Goal: Task Accomplishment & Management: Manage account settings

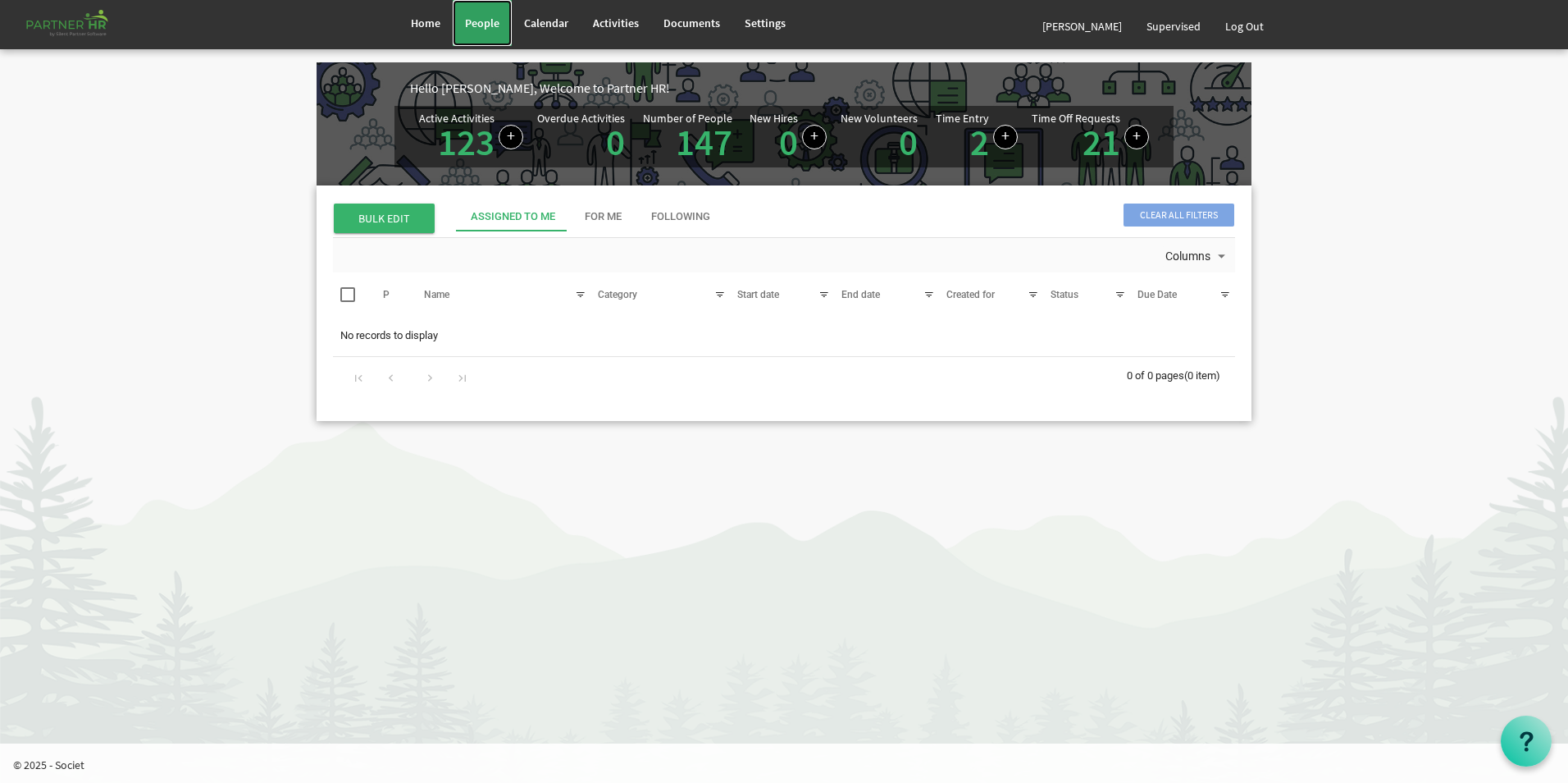
click at [492, 20] on span "People" at bounding box center [482, 23] width 35 height 15
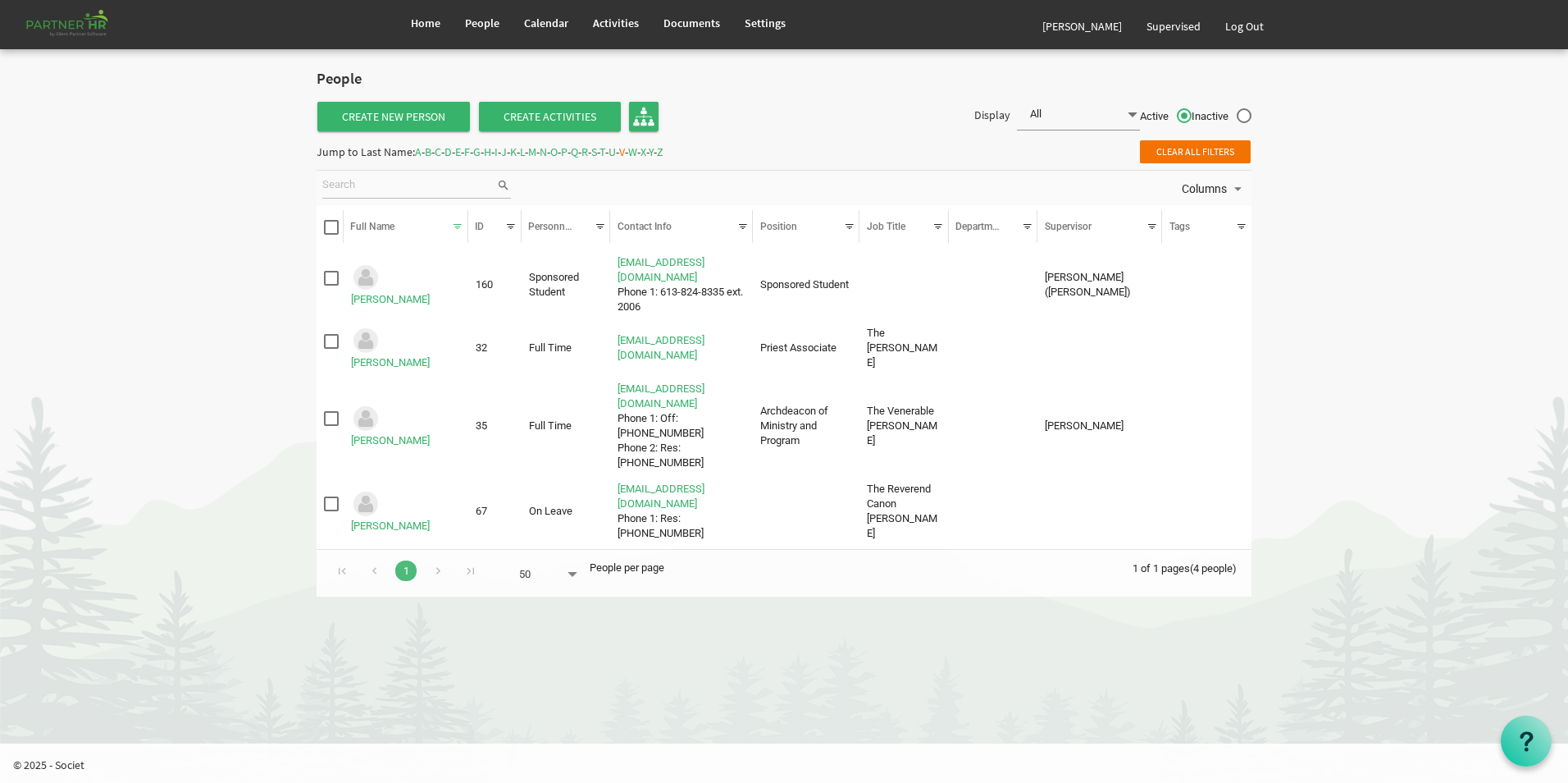
click at [452, 154] on span "D" at bounding box center [448, 152] width 8 height 15
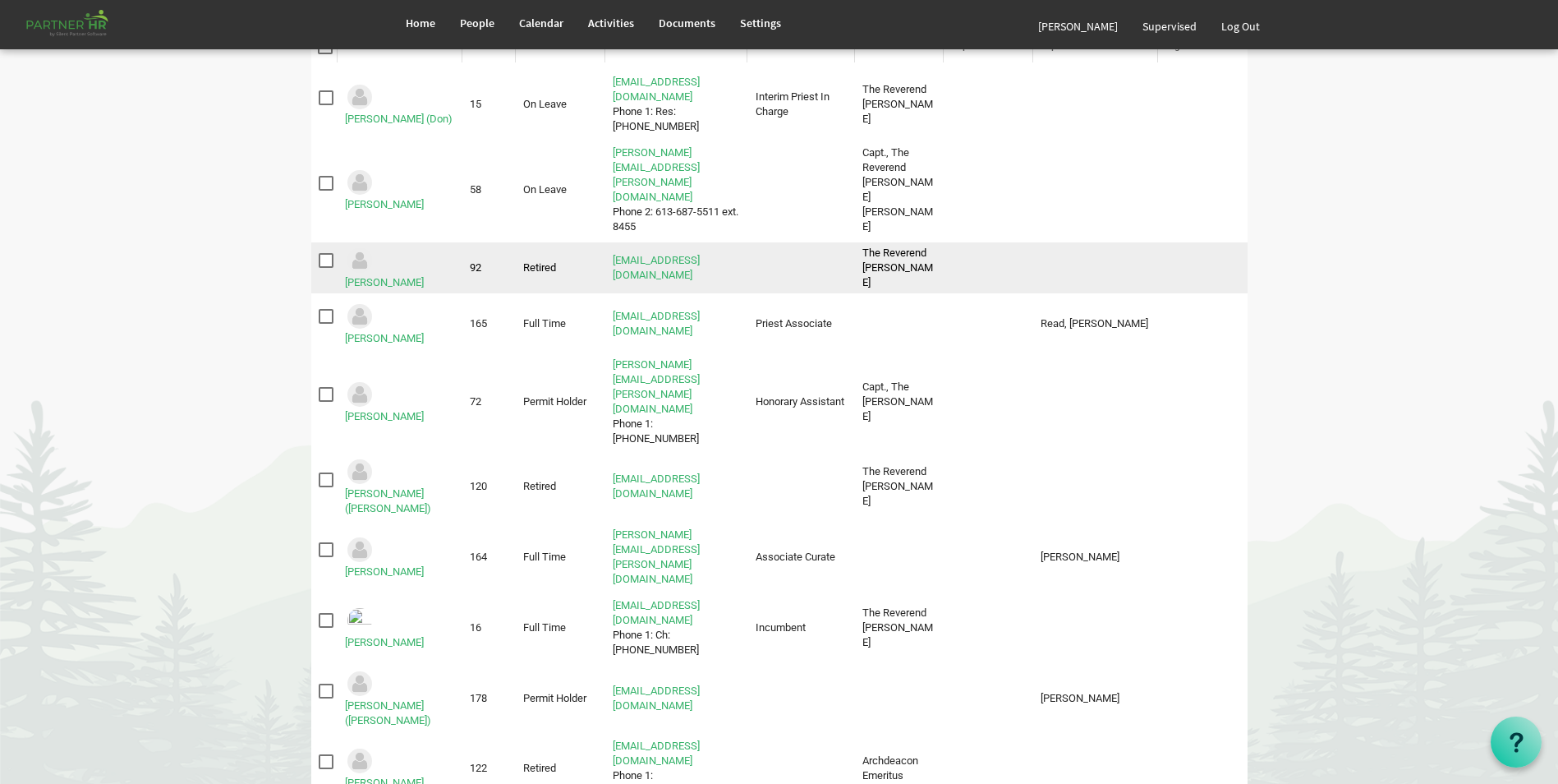
scroll to position [235, 0]
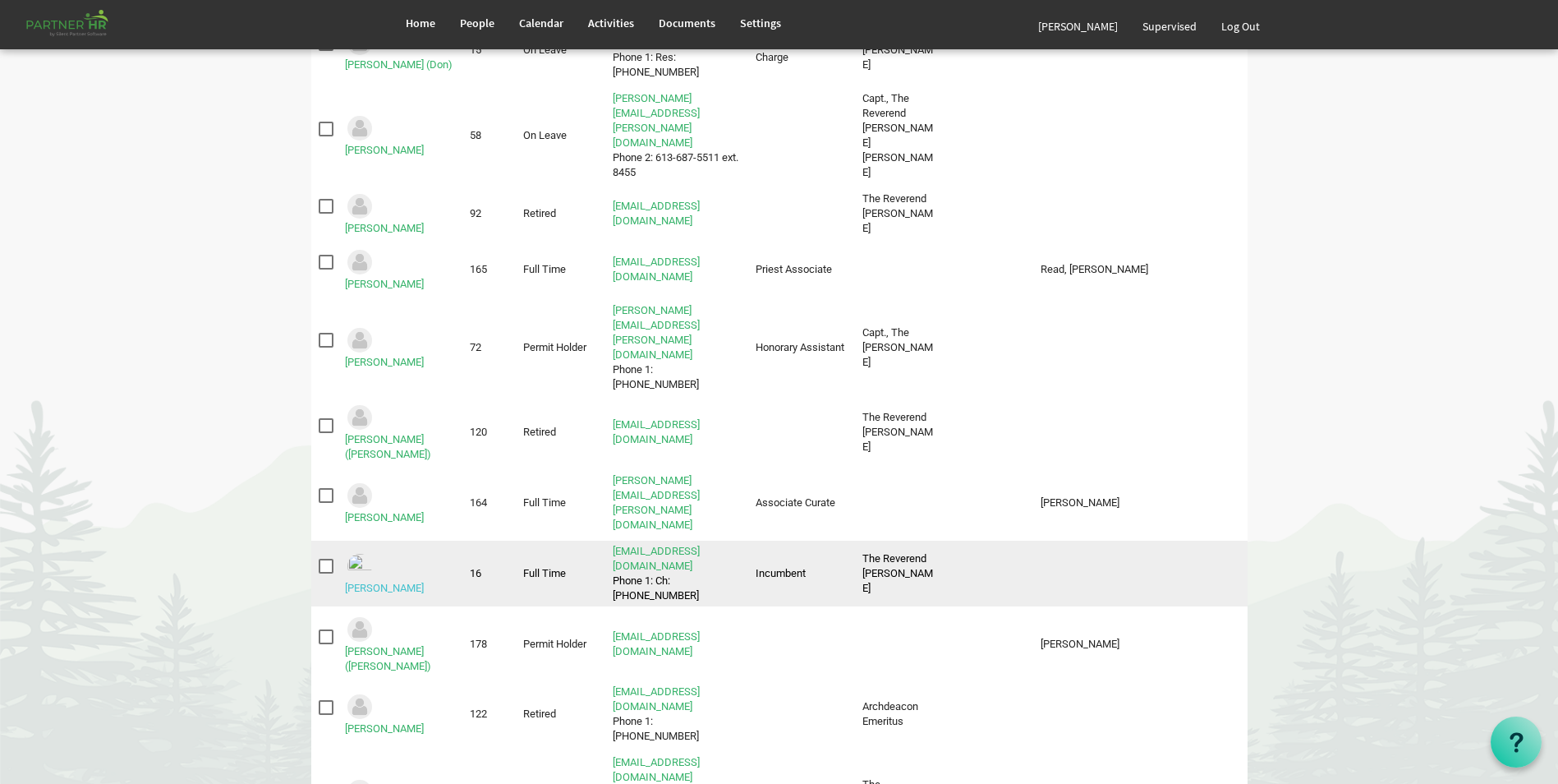
click at [413, 581] on link "Dillabough, Lynn" at bounding box center [384, 587] width 79 height 13
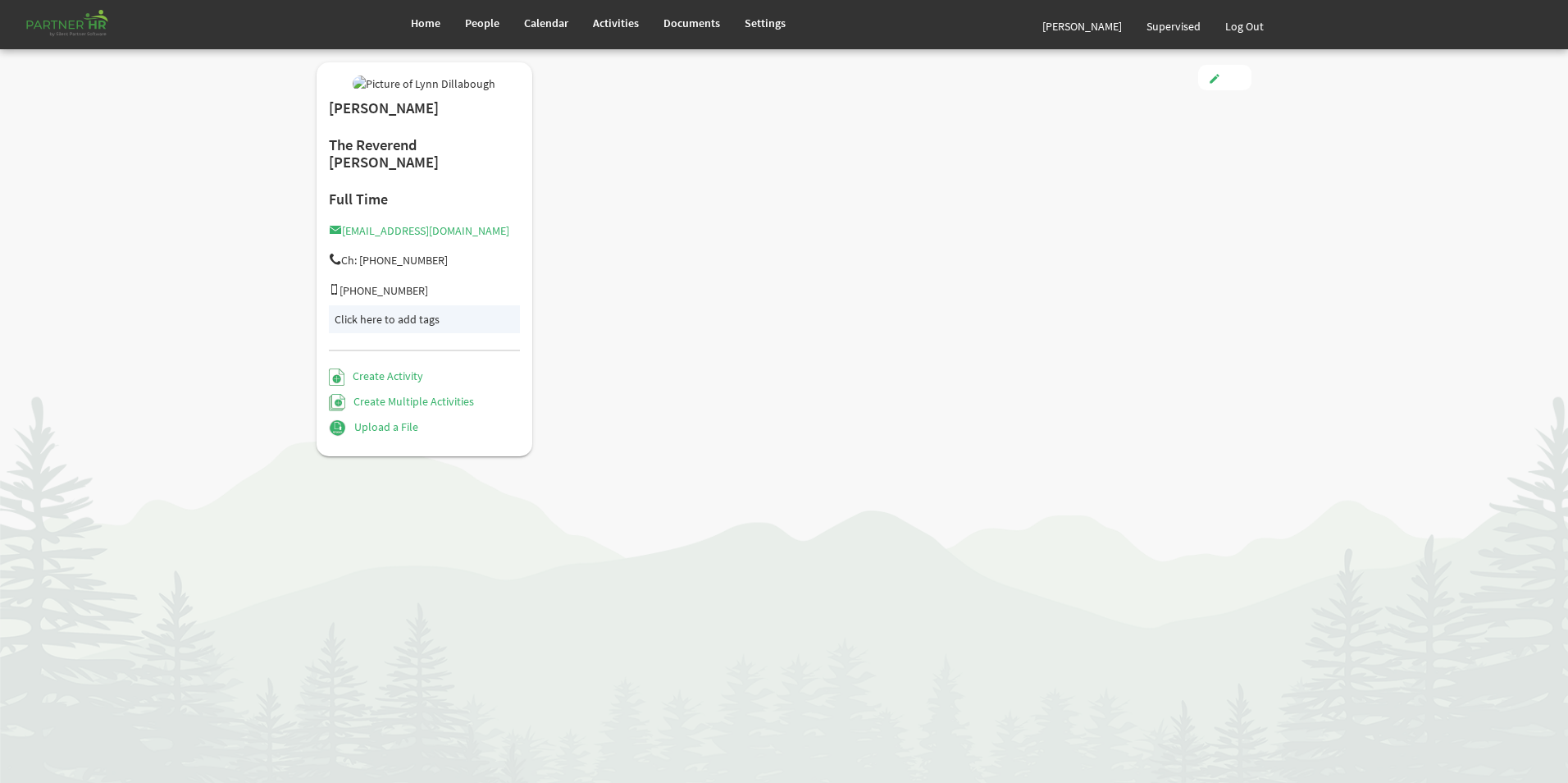
type input "Full Time"
type input "Incumbent"
type input "[DATE]"
type input "[DEMOGRAPHIC_DATA]"
type input "[DATE]"
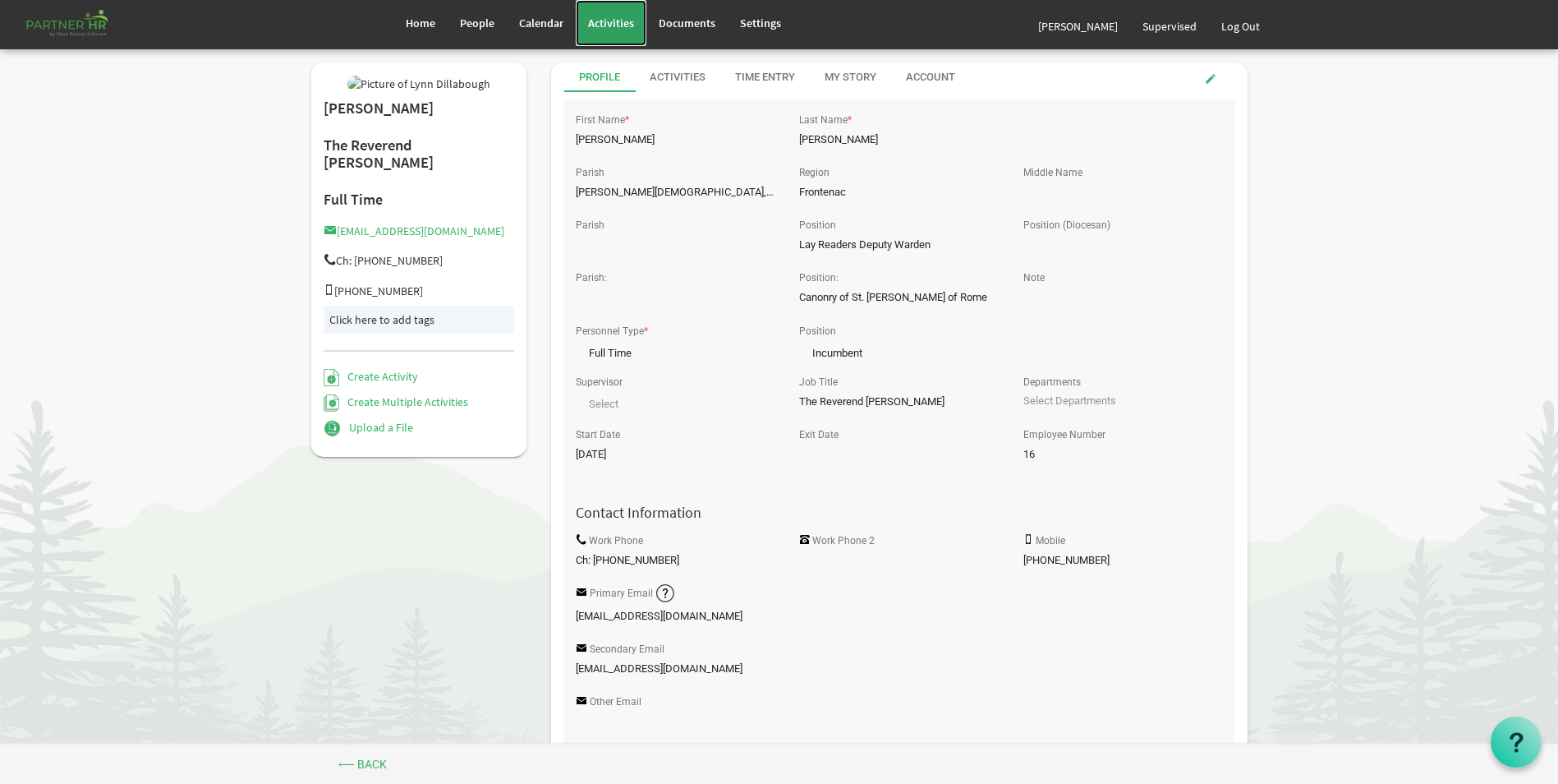
click at [625, 24] on span "Activities" at bounding box center [611, 23] width 46 height 15
click at [675, 74] on div "Activities" at bounding box center [678, 78] width 56 height 15
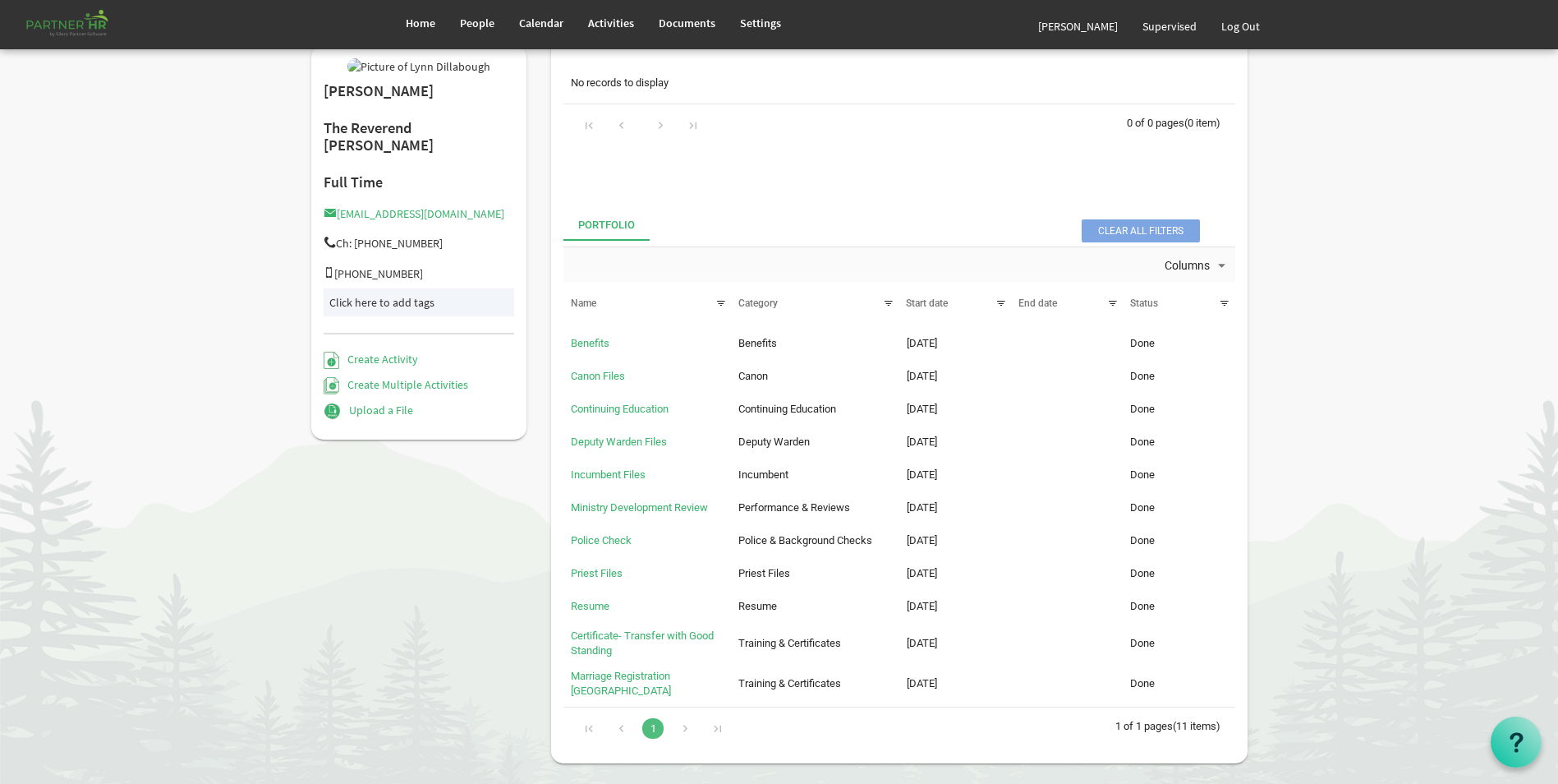
scroll to position [164, 0]
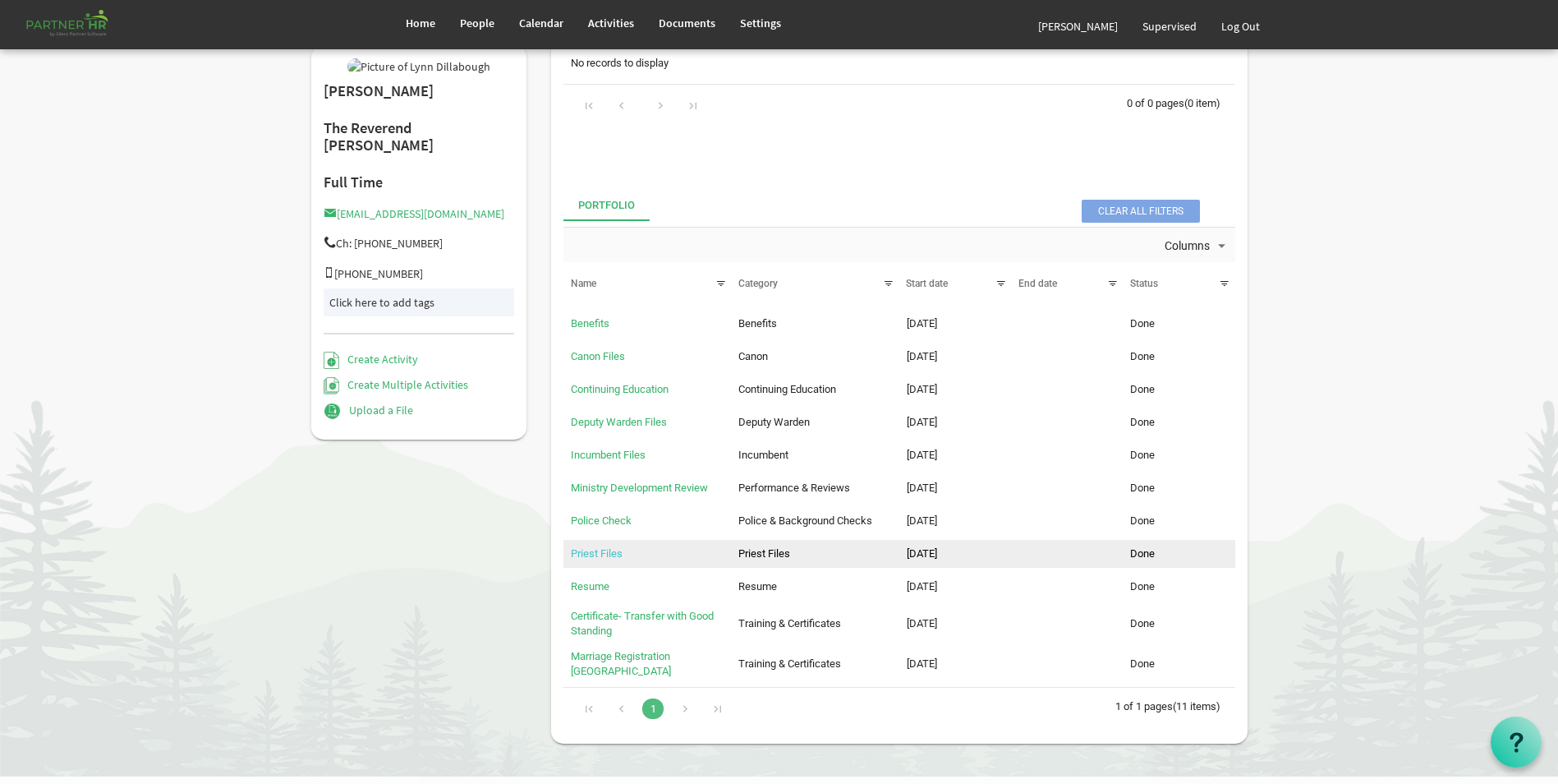
click at [586, 547] on link "Priest Files" at bounding box center [597, 553] width 52 height 13
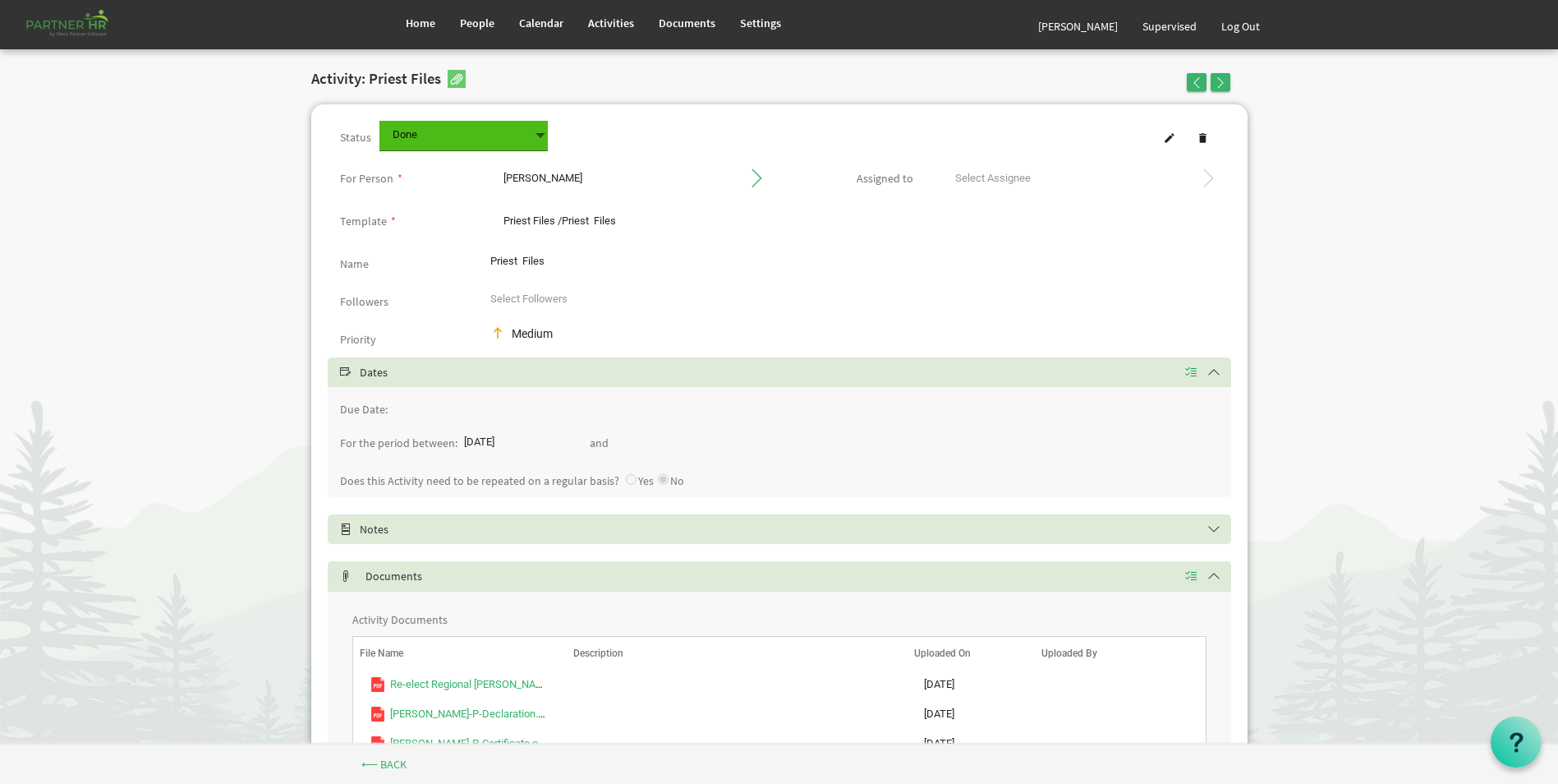
scroll to position [82, 0]
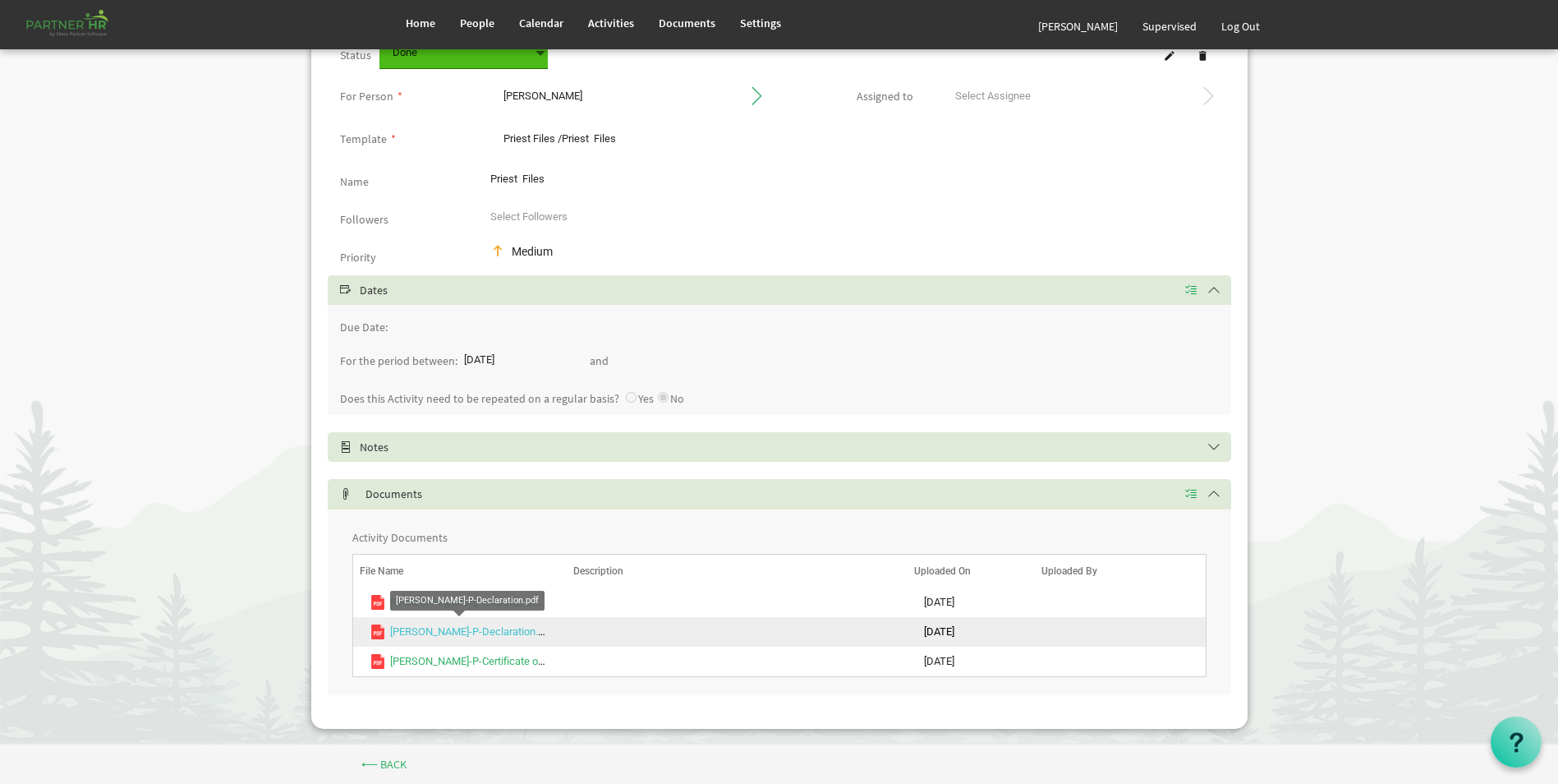
click at [478, 634] on link "[PERSON_NAME]-P-Declaration.pdf" at bounding box center [471, 631] width 163 height 13
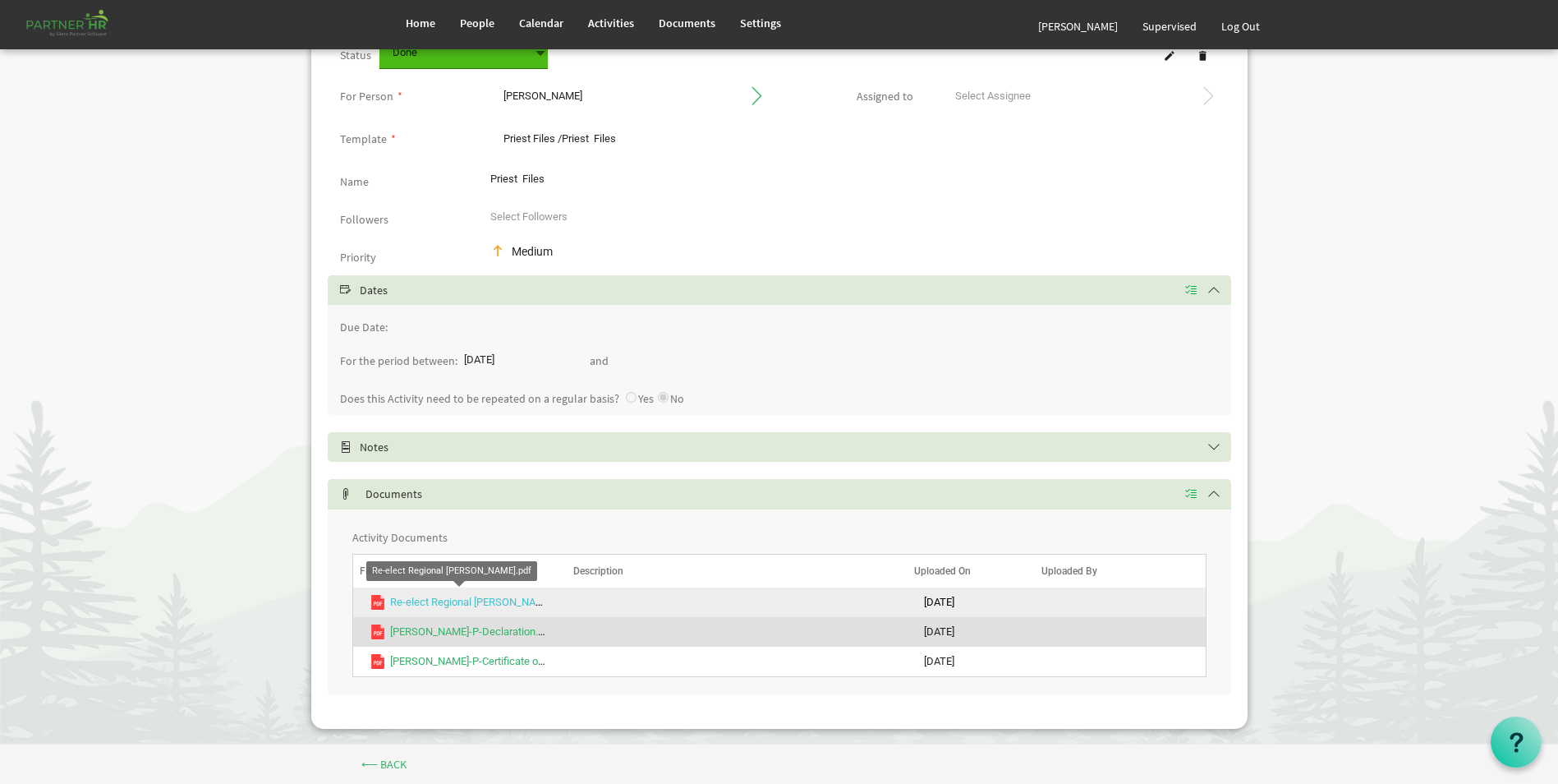
click at [455, 601] on link "Re-elect Regional [PERSON_NAME].pdf" at bounding box center [481, 602] width 181 height 13
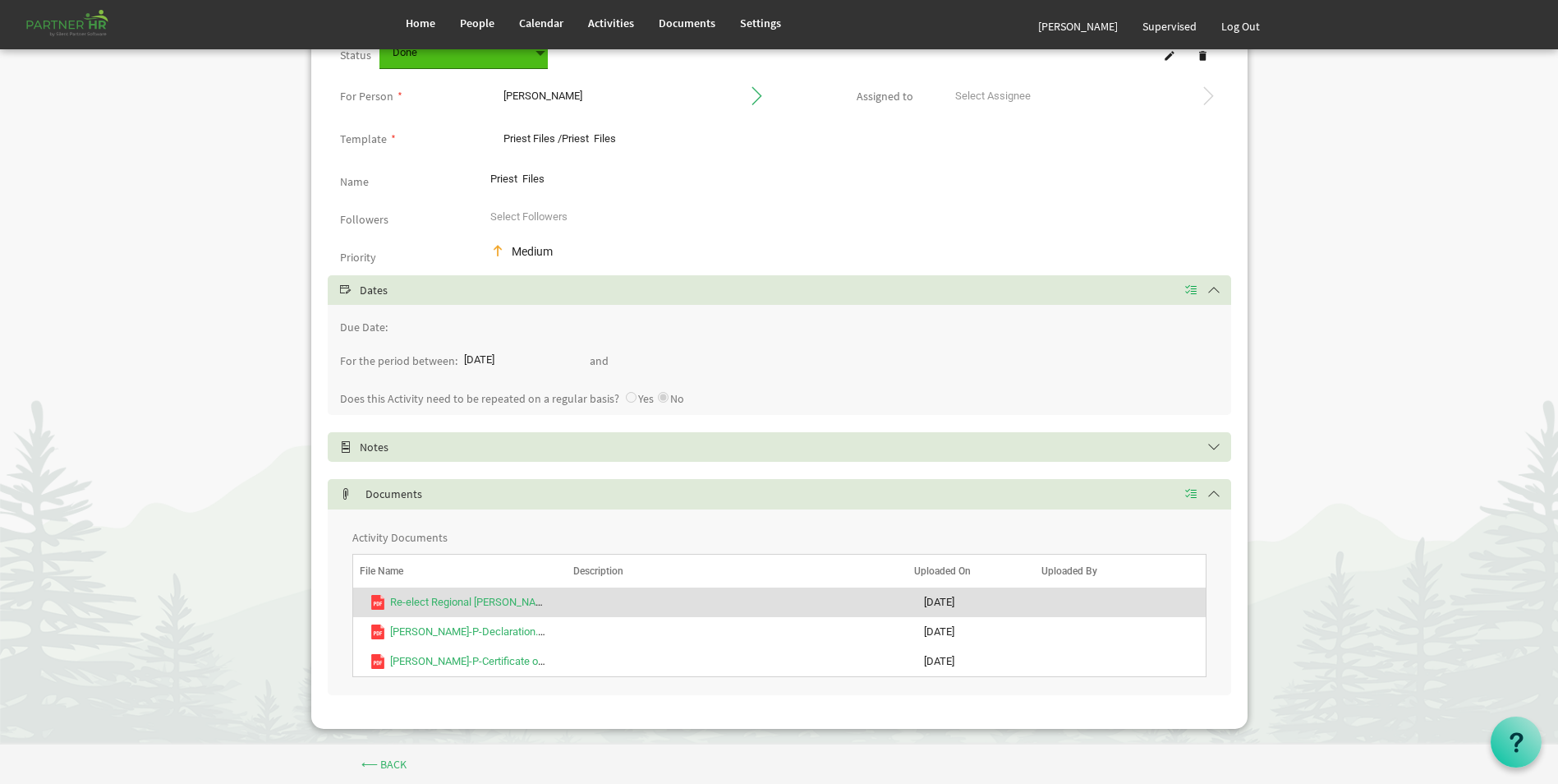
scroll to position [95, 0]
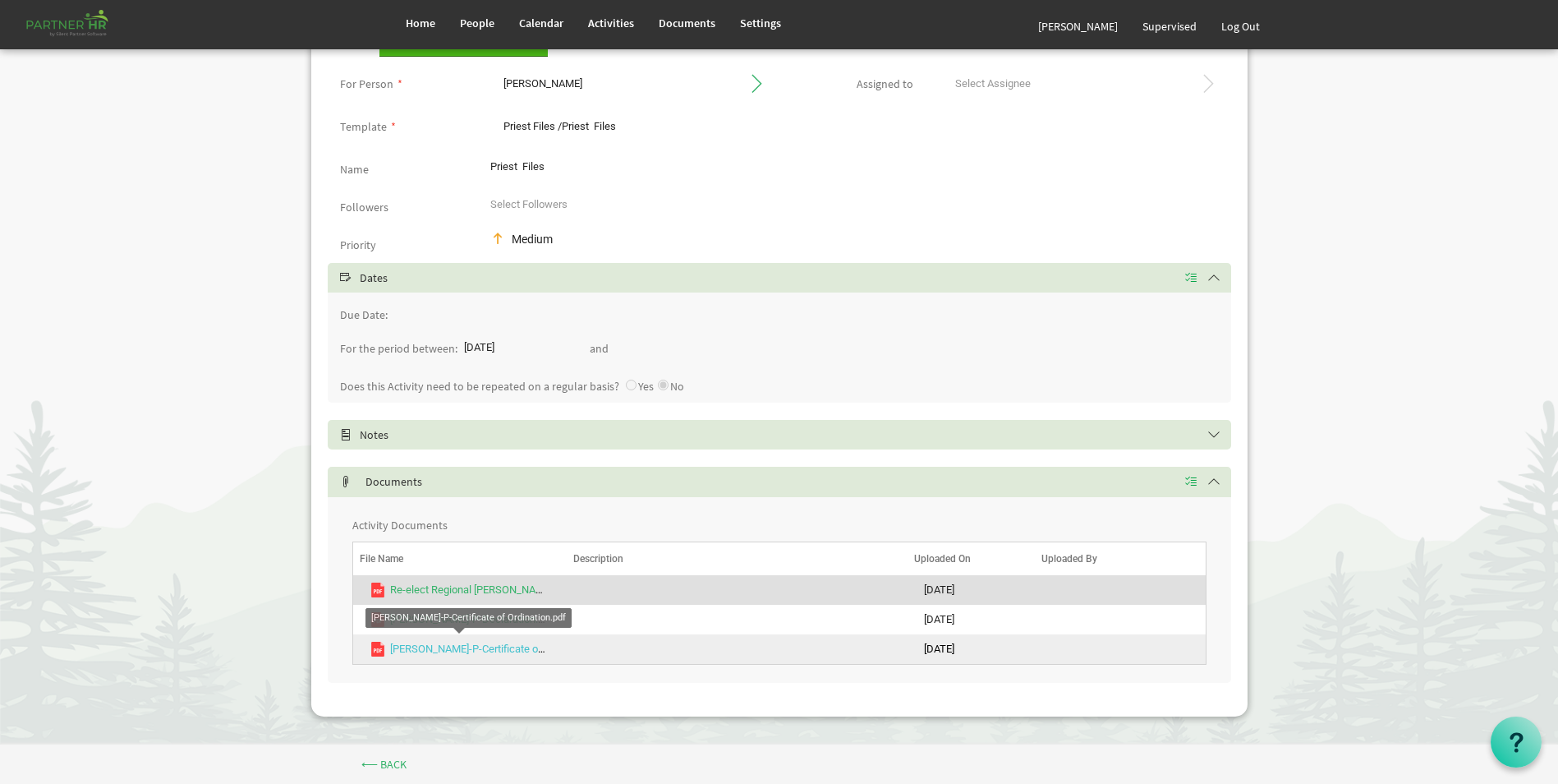
click at [508, 649] on link "[PERSON_NAME]-P-Certificate of Ordination.pdf" at bounding box center [500, 648] width 221 height 13
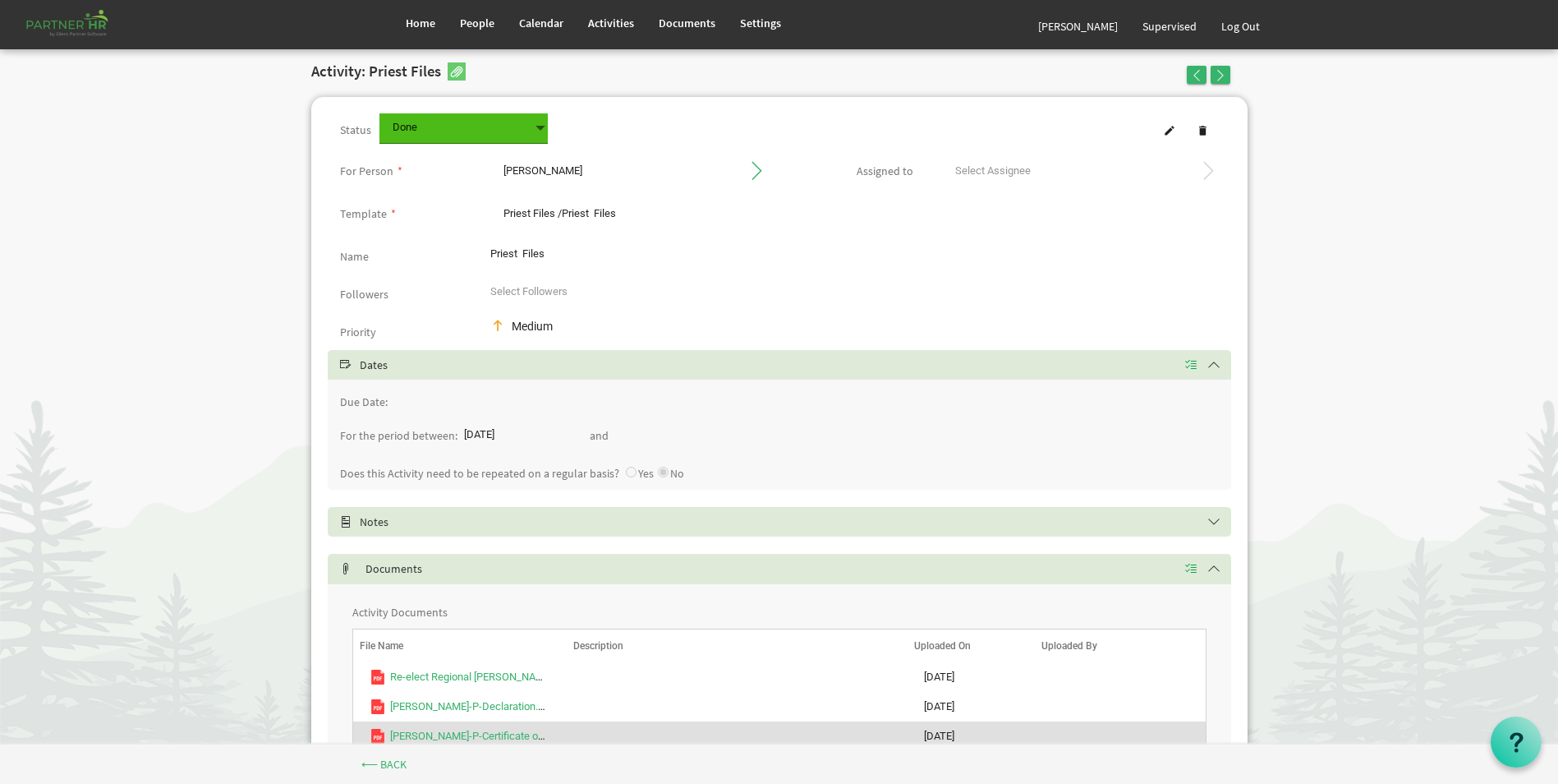
scroll to position [0, 0]
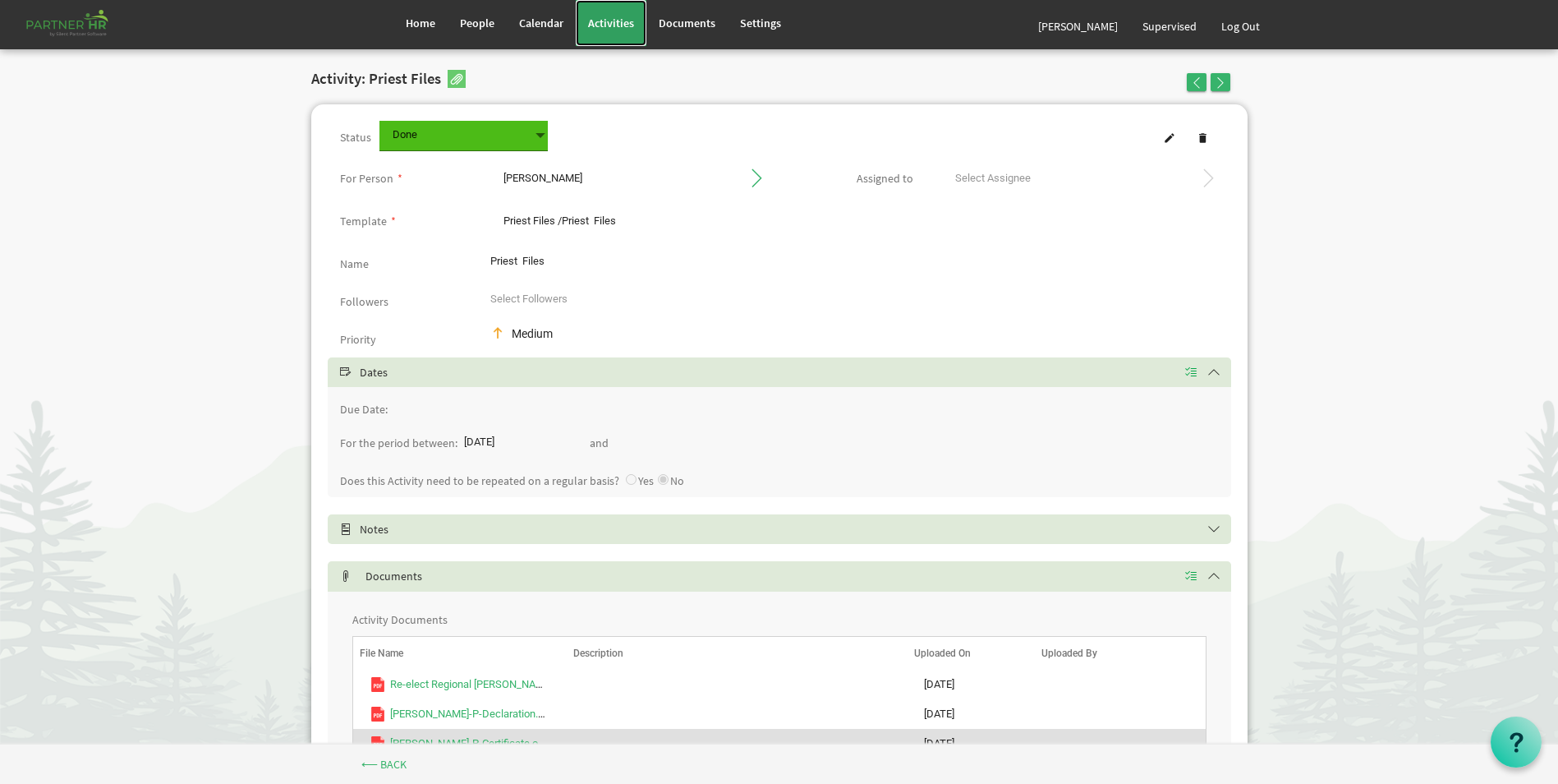
click at [616, 22] on span "Activities" at bounding box center [611, 23] width 46 height 15
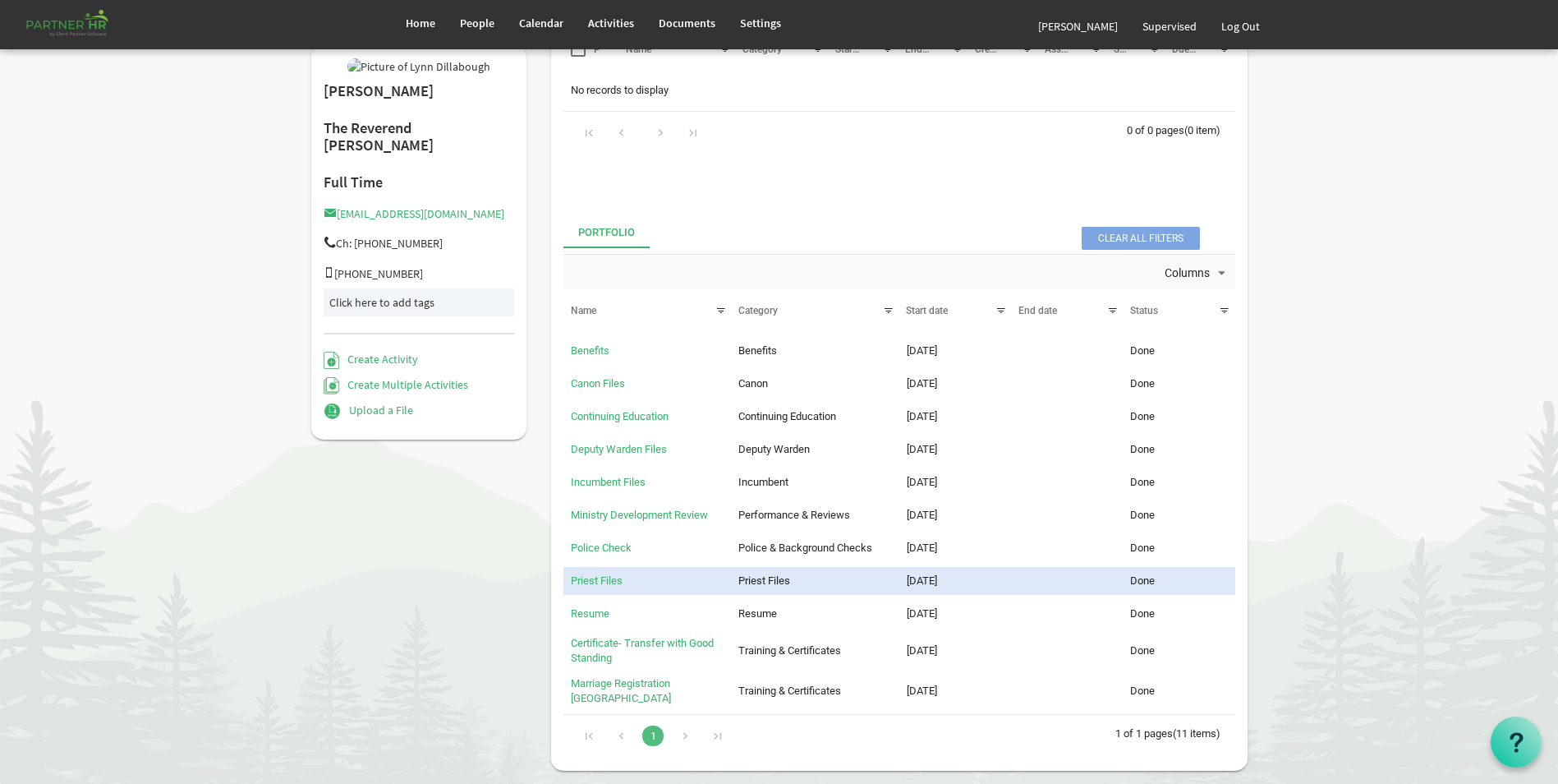
scroll to position [164, 0]
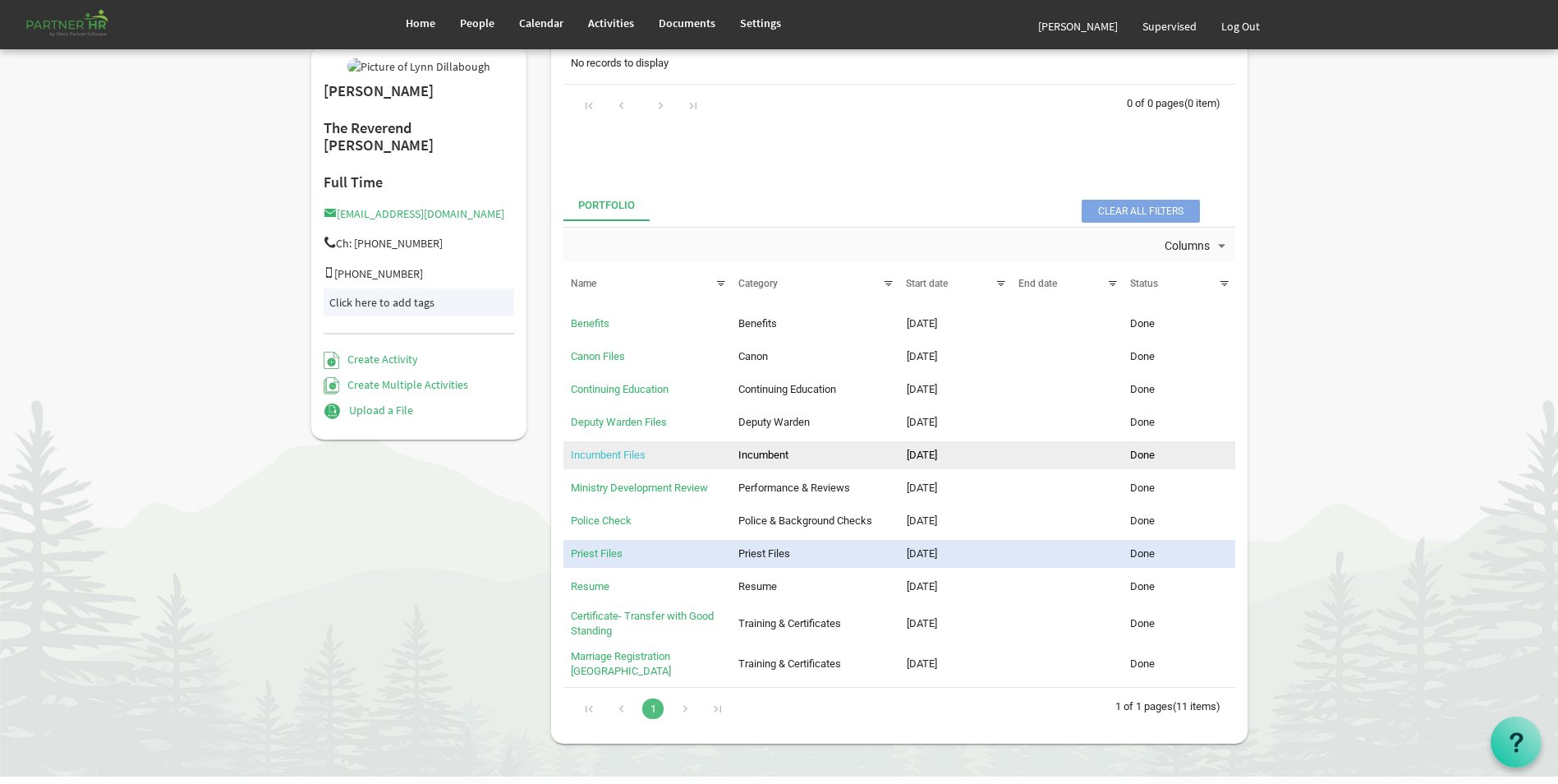
click at [625, 455] on link "Incumbent Files" at bounding box center [608, 455] width 74 height 13
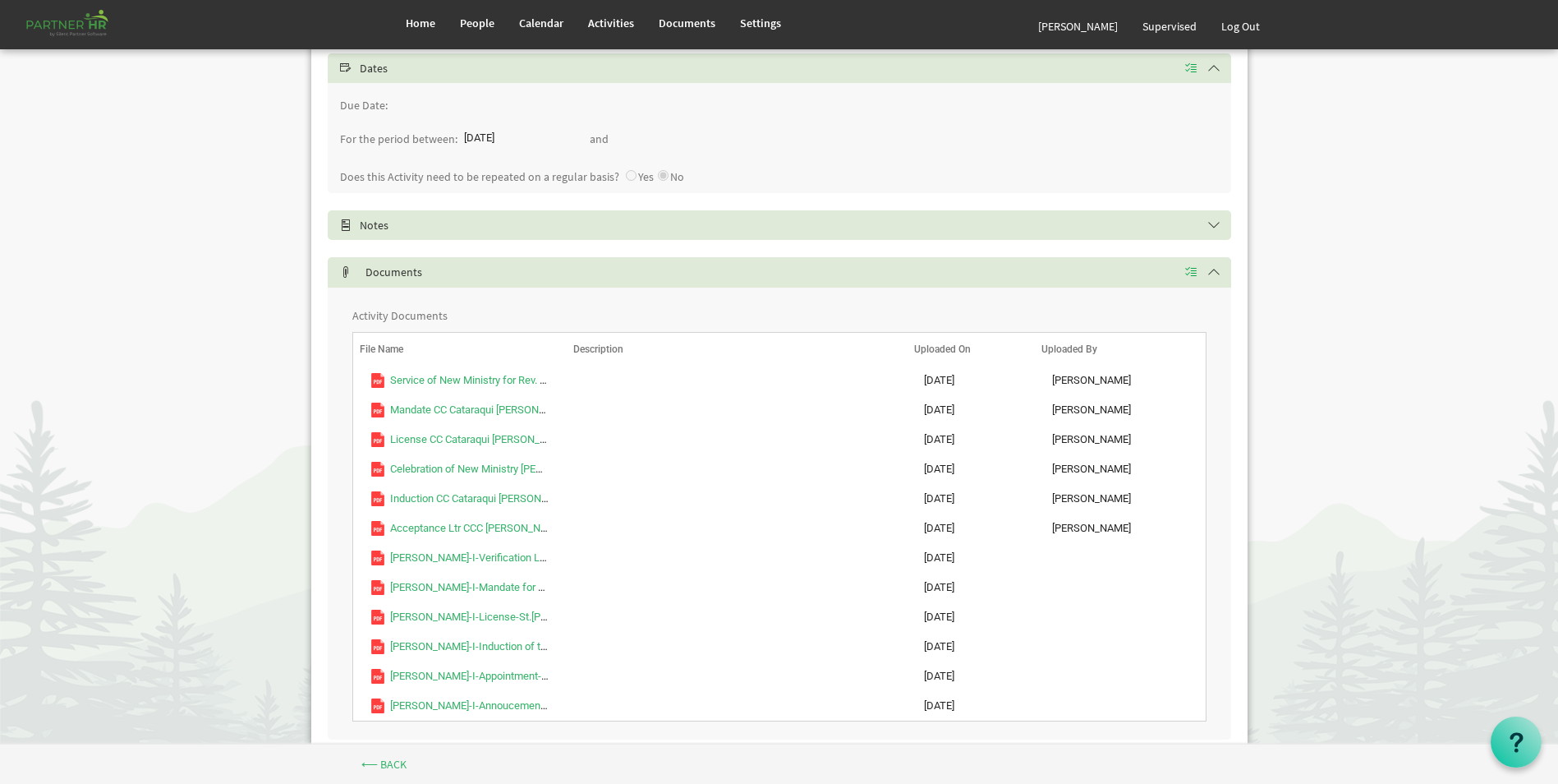
scroll to position [329, 0]
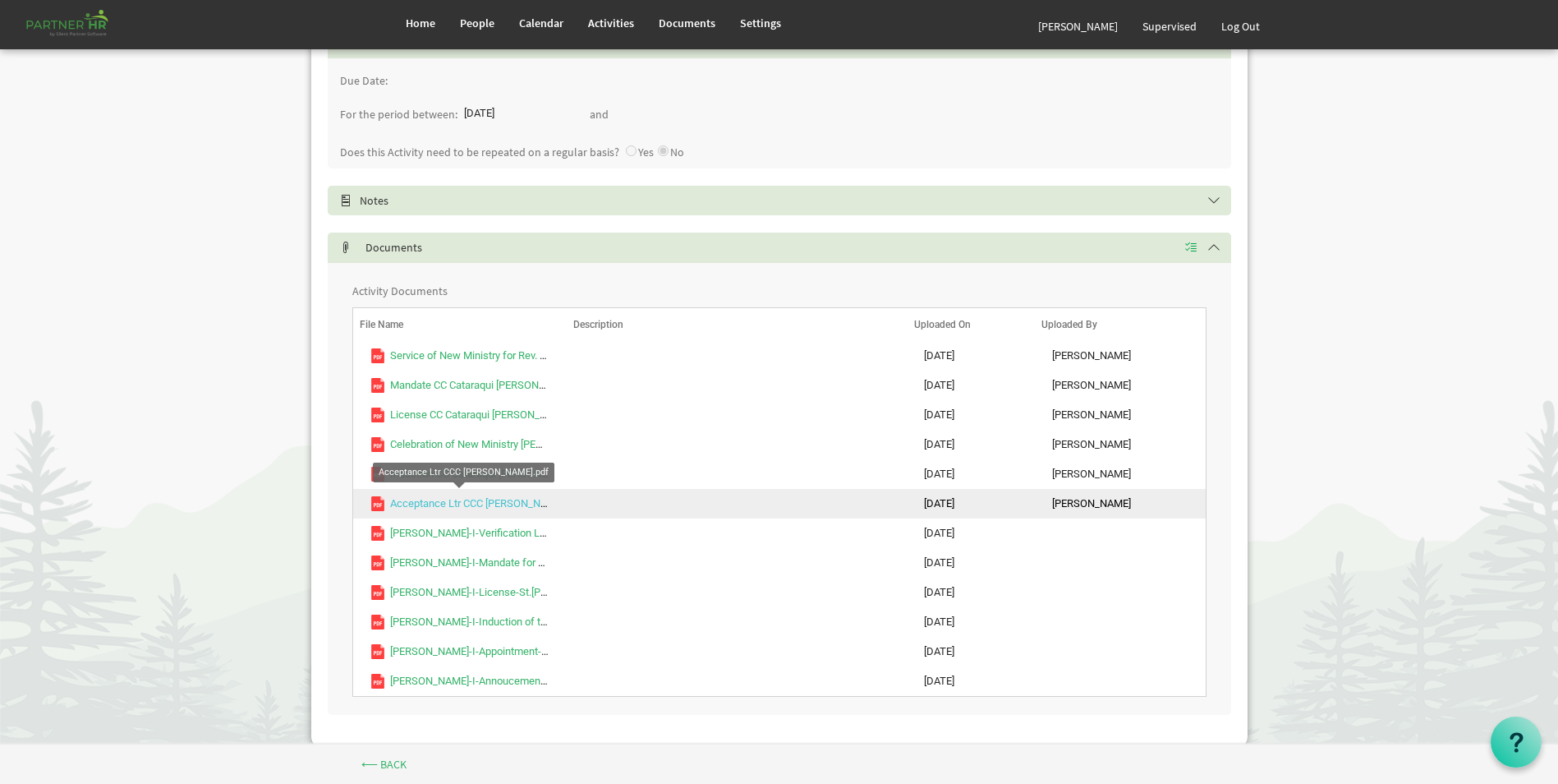
click at [538, 502] on link "Acceptance Ltr CCC [PERSON_NAME].pdf" at bounding box center [487, 503] width 193 height 13
